Goal: Task Accomplishment & Management: Manage account settings

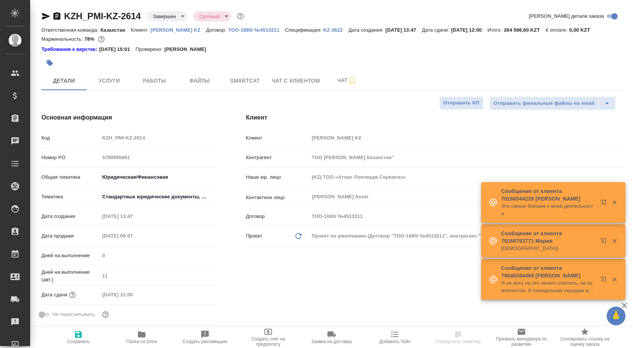
select select "RU"
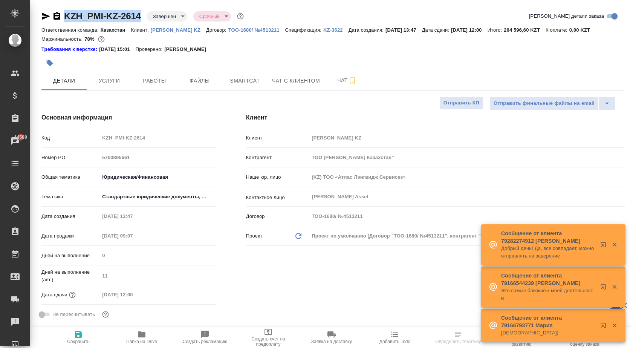
click at [140, 18] on div "KZH_PMI-KZ-2614 Завершен closed Срочный urgent" at bounding box center [143, 16] width 204 height 12
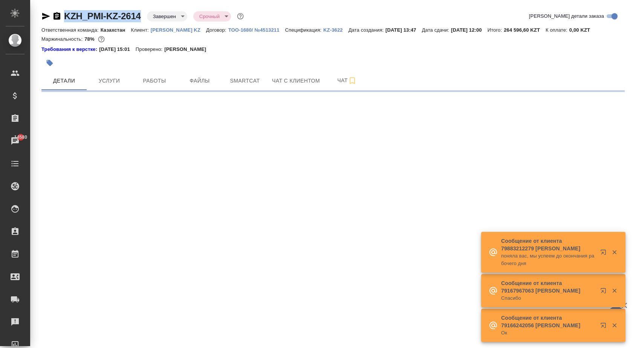
select select "RU"
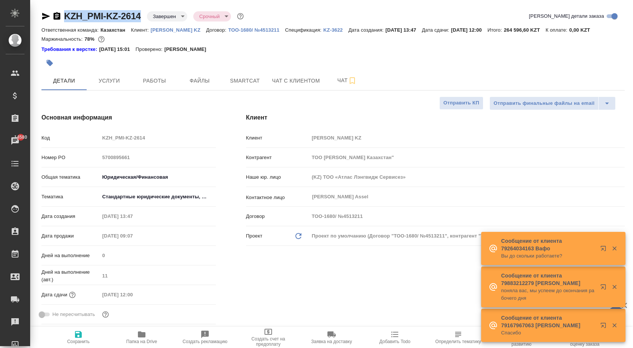
type textarea "x"
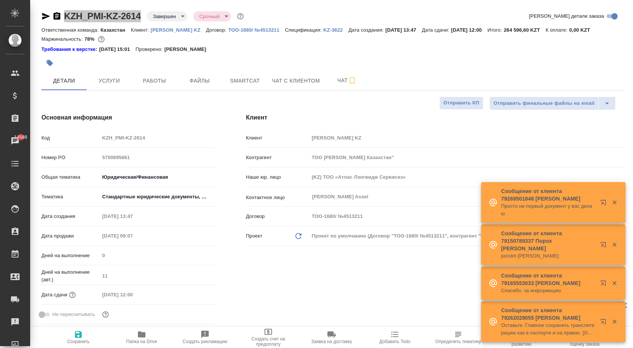
type textarea "x"
